Goal: Find contact information: Find contact information

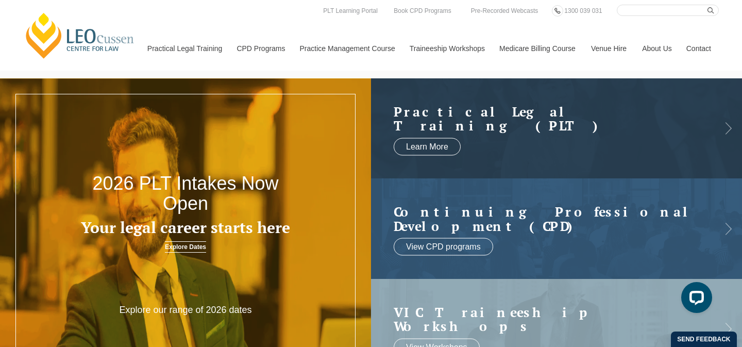
click at [701, 47] on link "Contact" at bounding box center [699, 48] width 40 height 44
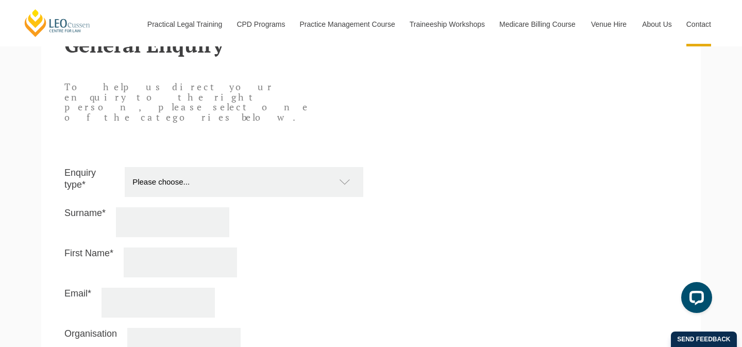
scroll to position [1273, 0]
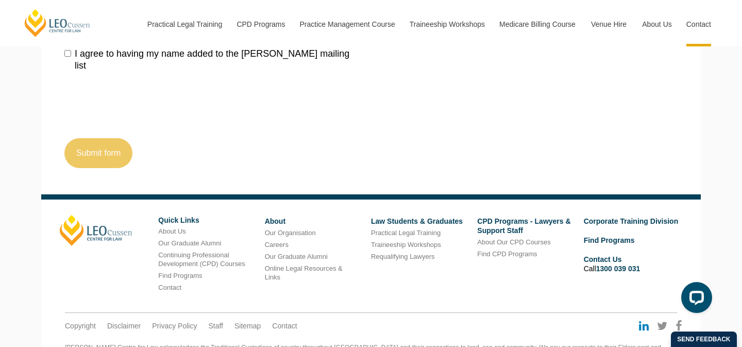
click at [644, 320] on icon at bounding box center [644, 325] width 10 height 11
